Goal: Check status: Check status

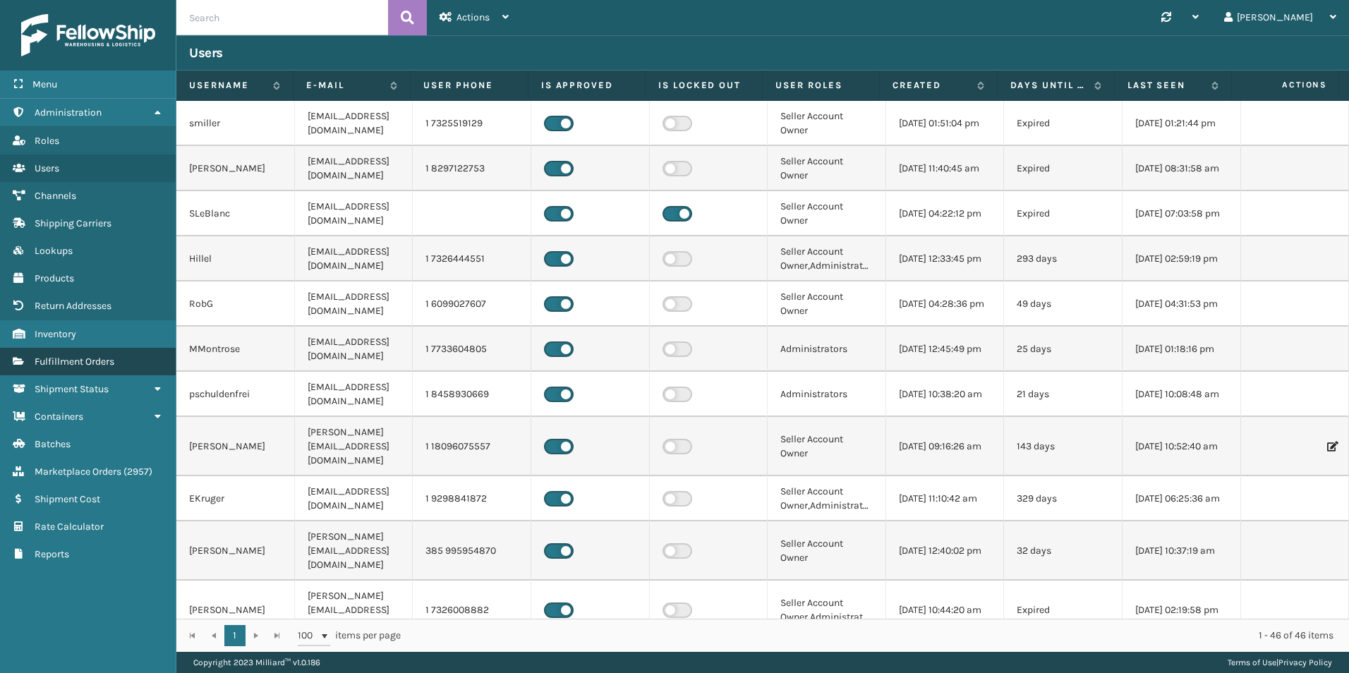
click at [90, 360] on span "Fulfillment Orders" at bounding box center [75, 362] width 80 height 12
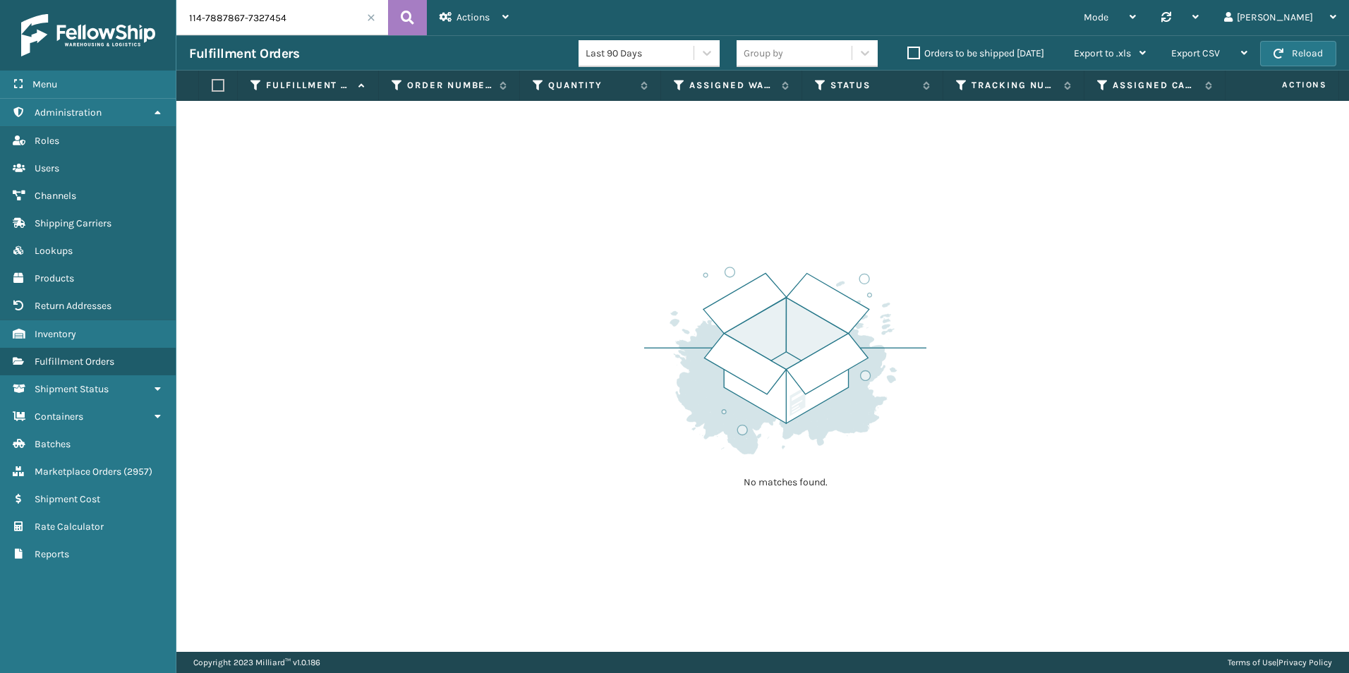
click at [283, 15] on input "114-7887867-7327454" at bounding box center [282, 17] width 212 height 35
paste input "113-2223124-9404222"
click at [252, 18] on input "113-2223124-9404222" at bounding box center [282, 17] width 212 height 35
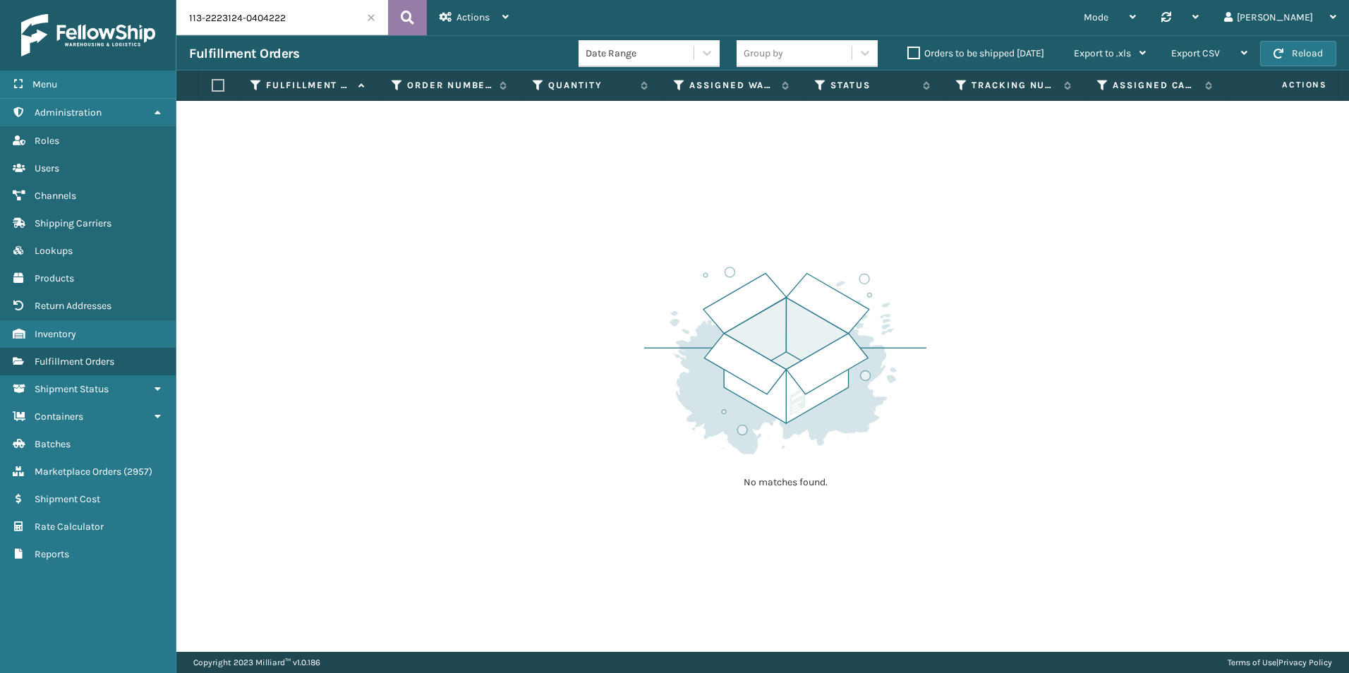
type input "113-2223124-0404222"
click at [408, 17] on icon at bounding box center [407, 17] width 13 height 21
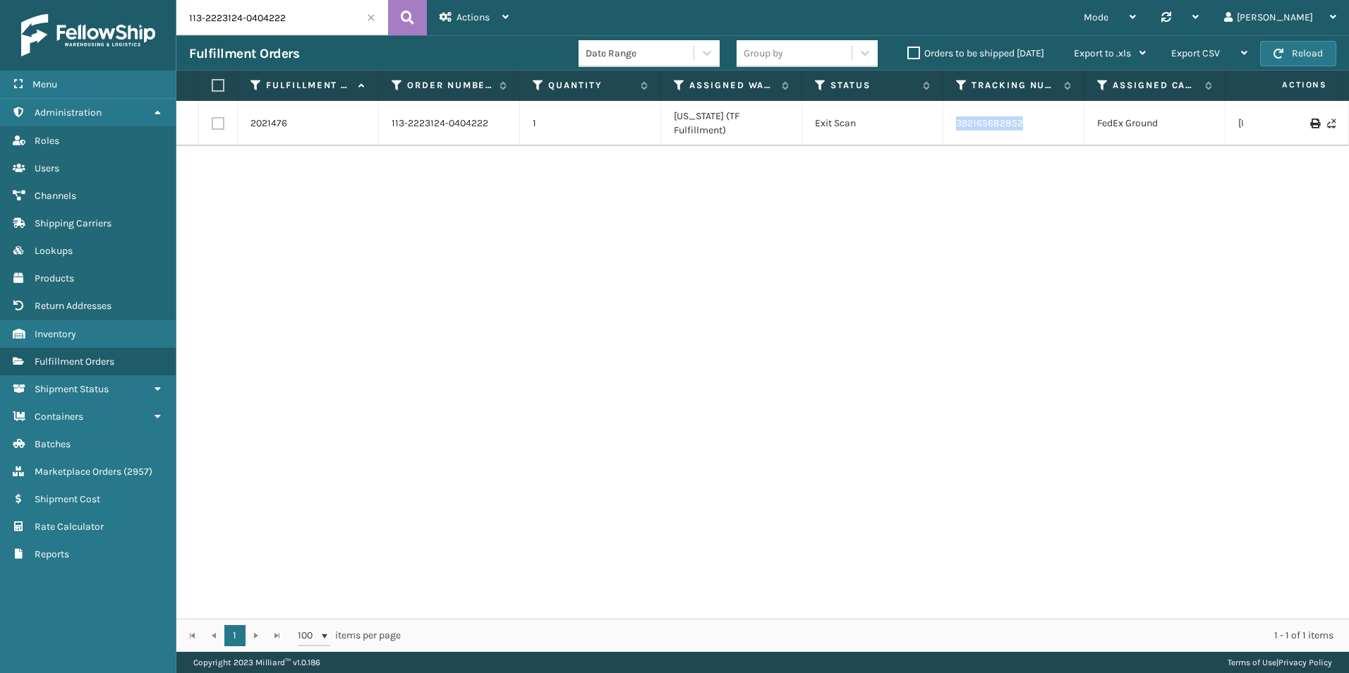
drag, startPoint x: 1040, startPoint y: 116, endPoint x: 940, endPoint y: 118, distance: 100.9
click at [940, 118] on tr "2021476 113-2223124-0404222 1 [US_STATE] (TF Fulfillment) Exit Scan 39216568285…" at bounding box center [894, 123] width 1437 height 45
copy tr "392165682852"
